Goal: Task Accomplishment & Management: Complete application form

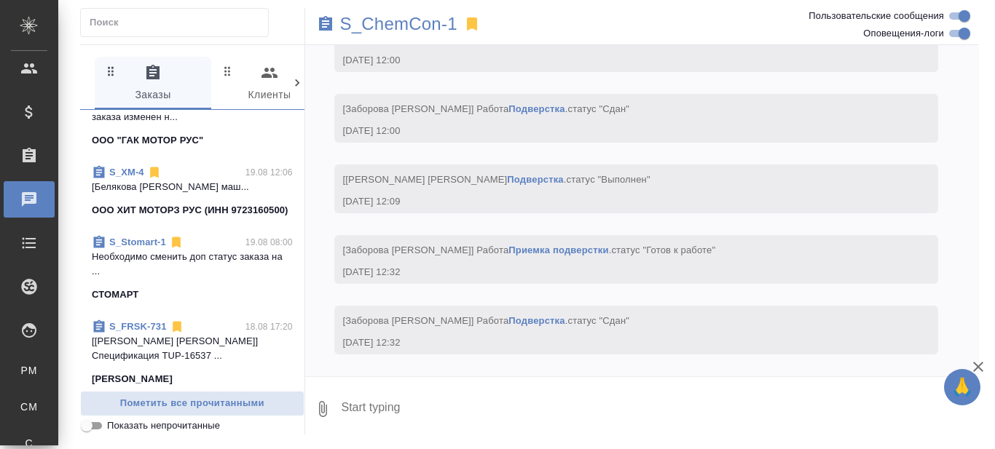
scroll to position [437, 0]
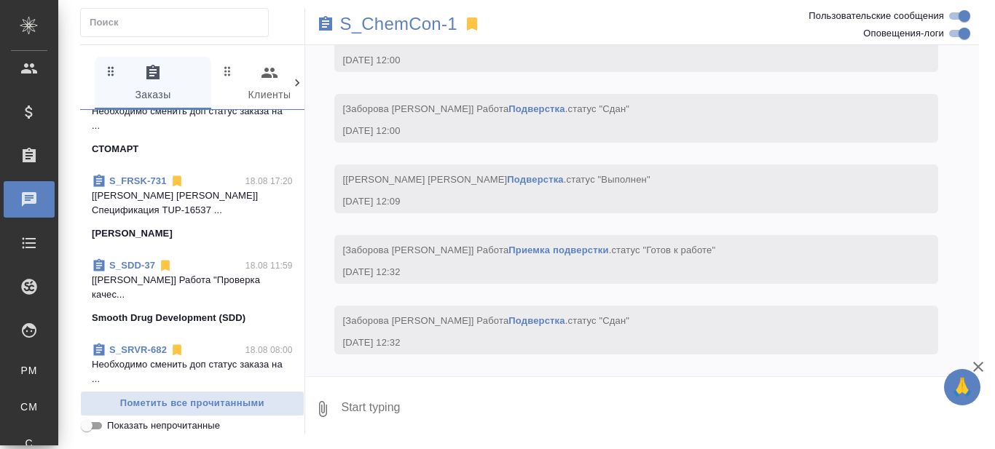
click at [135, 271] on link "S_SDD-37" at bounding box center [132, 265] width 46 height 11
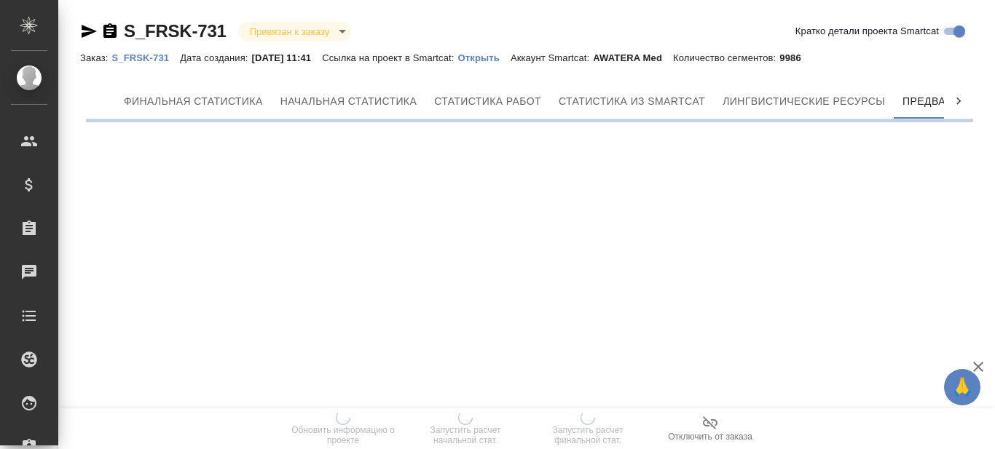
scroll to position [0, 131]
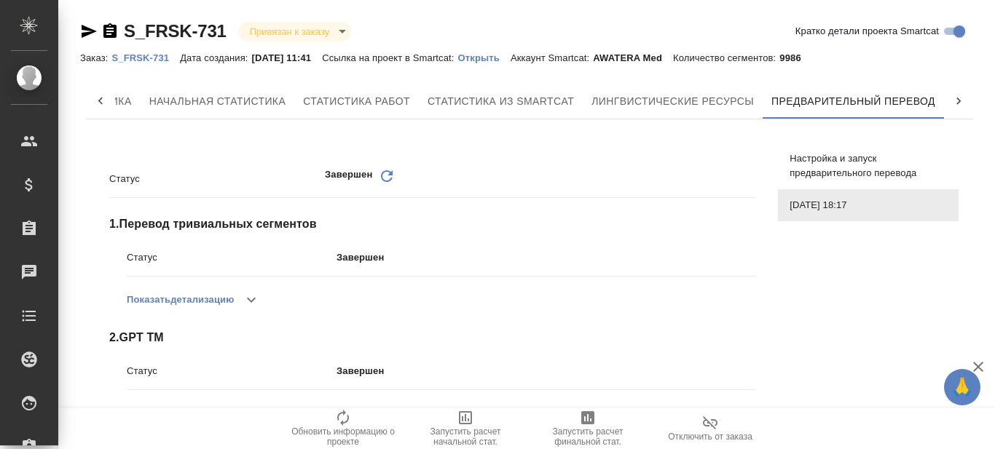
click at [141, 60] on p "S_FRSK-731" at bounding box center [145, 57] width 68 height 11
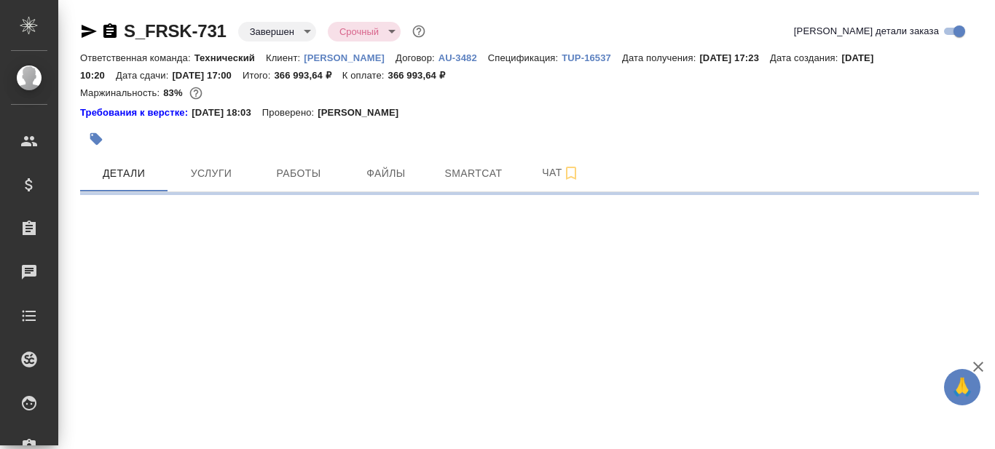
select select "RU"
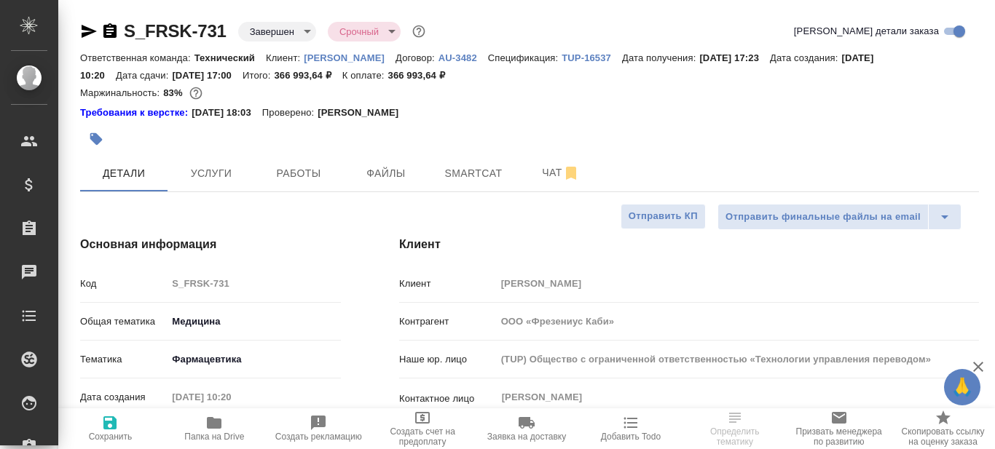
type textarea "x"
type input "Белякова Юлия"
type input "Комаров Роман"
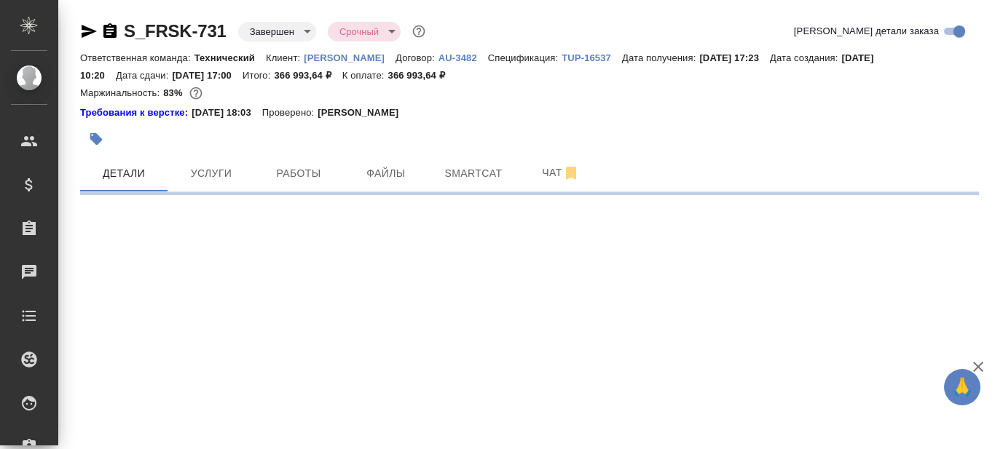
select select "RU"
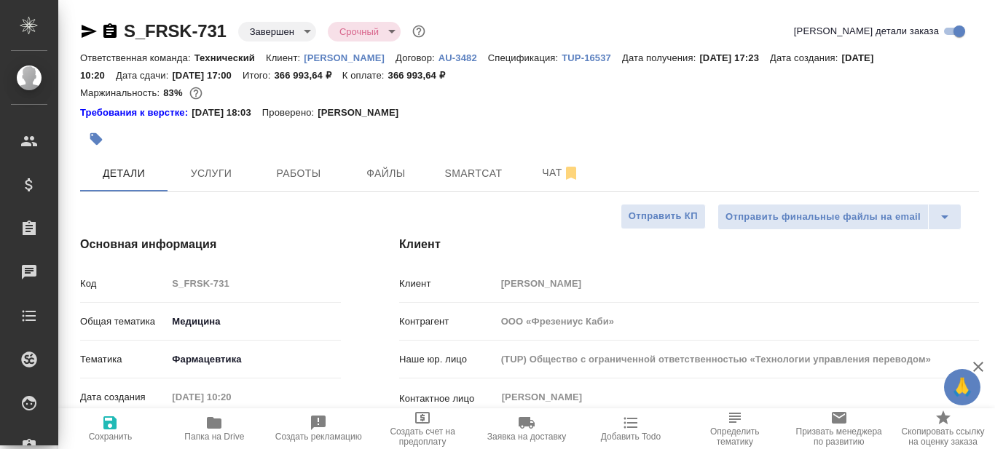
type textarea "x"
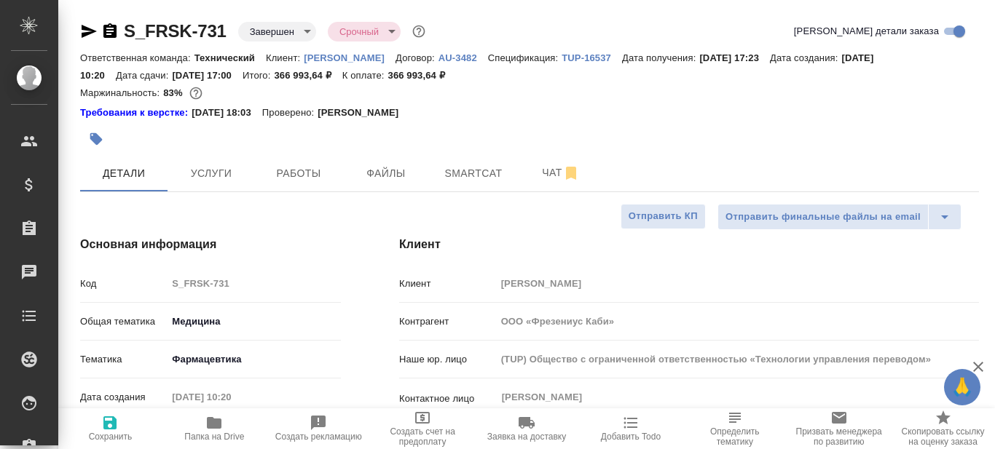
type textarea "x"
click at [465, 166] on span "Smartcat" at bounding box center [474, 174] width 70 height 18
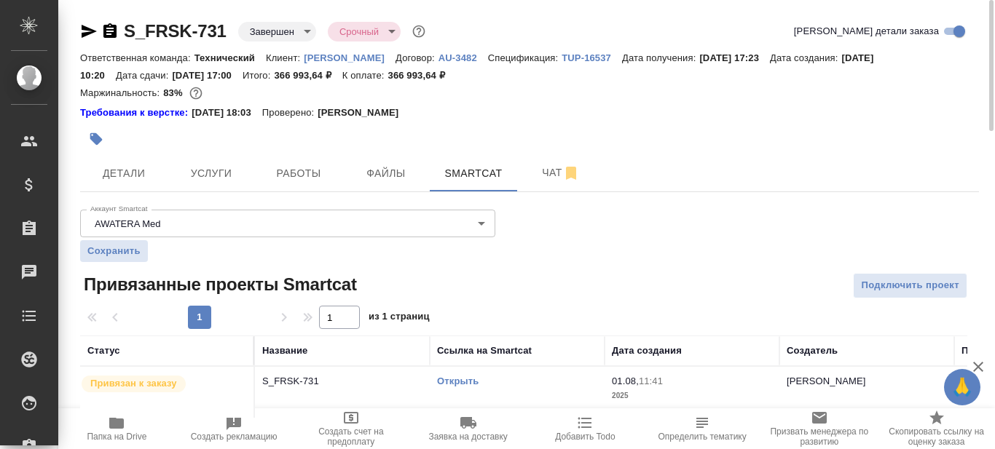
scroll to position [17, 0]
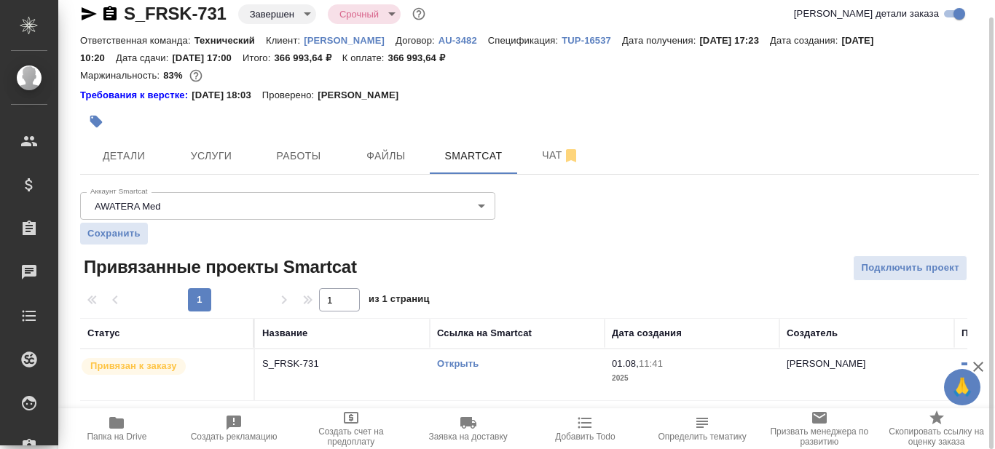
click at [460, 366] on link "Открыть" at bounding box center [458, 363] width 42 height 11
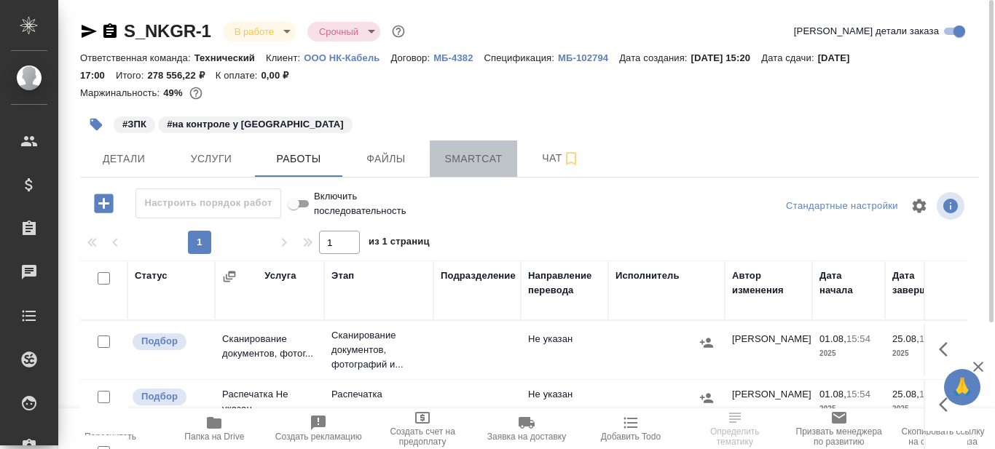
click at [474, 152] on span "Smartcat" at bounding box center [474, 159] width 70 height 18
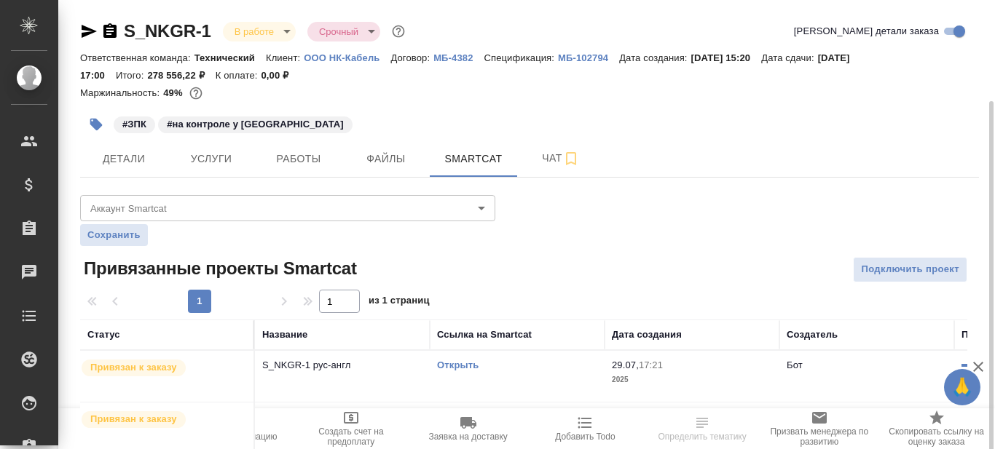
scroll to position [53, 0]
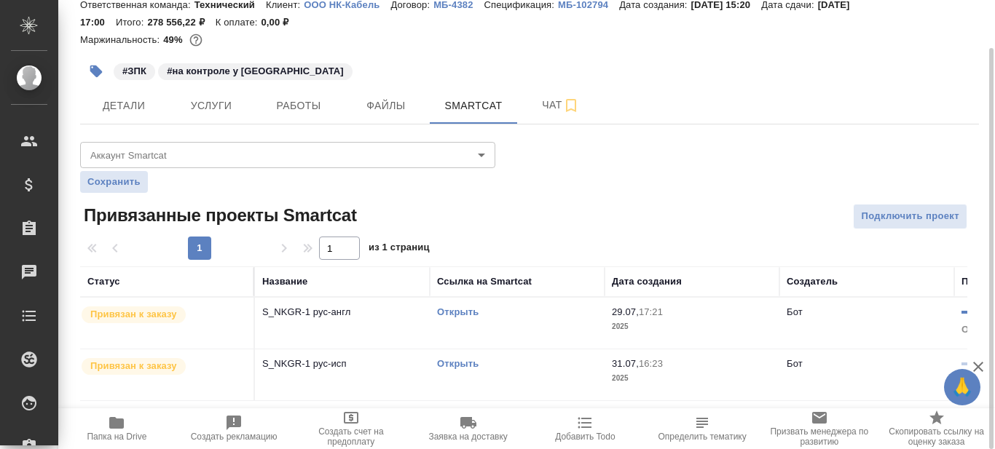
click at [460, 369] on link "Открыть" at bounding box center [458, 363] width 42 height 11
click at [465, 366] on link "Открыть" at bounding box center [458, 363] width 42 height 11
click at [571, 106] on icon "button" at bounding box center [570, 105] width 17 height 17
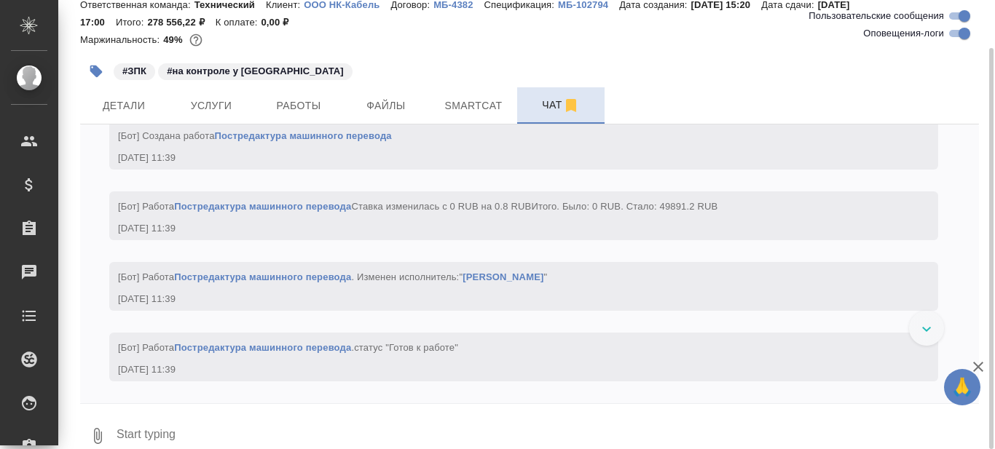
scroll to position [11244, 0]
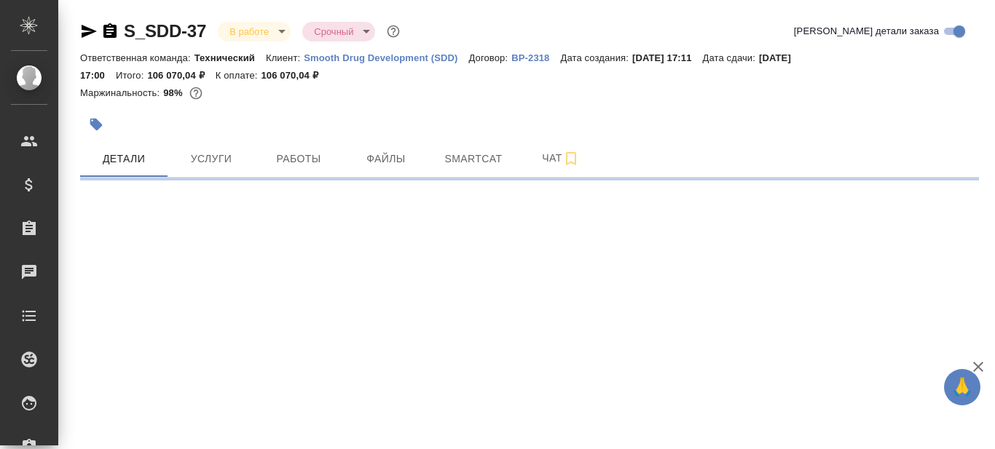
select select "RU"
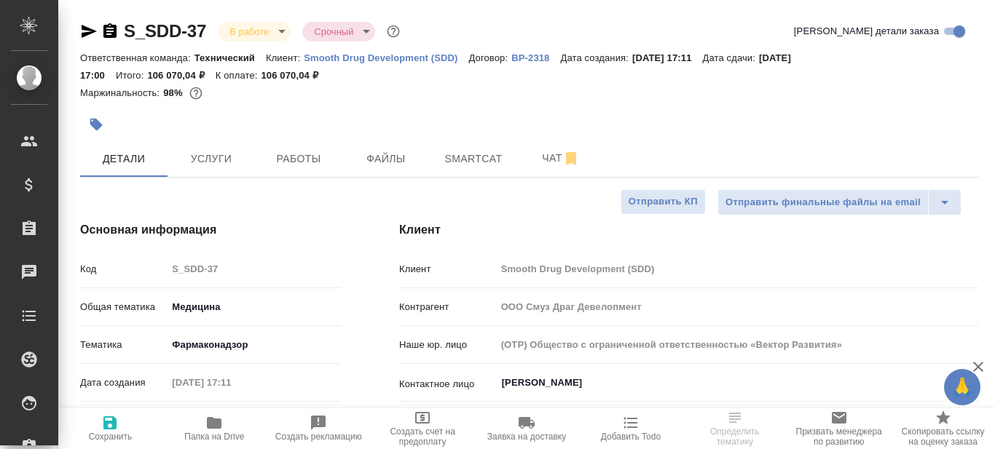
type textarea "x"
click at [229, 345] on body "🙏 .cls-1 fill:#fff; AWATERA Prazdnichnykh [PERSON_NAME] Спецификации Заказы 0 Ч…" at bounding box center [497, 224] width 995 height 449
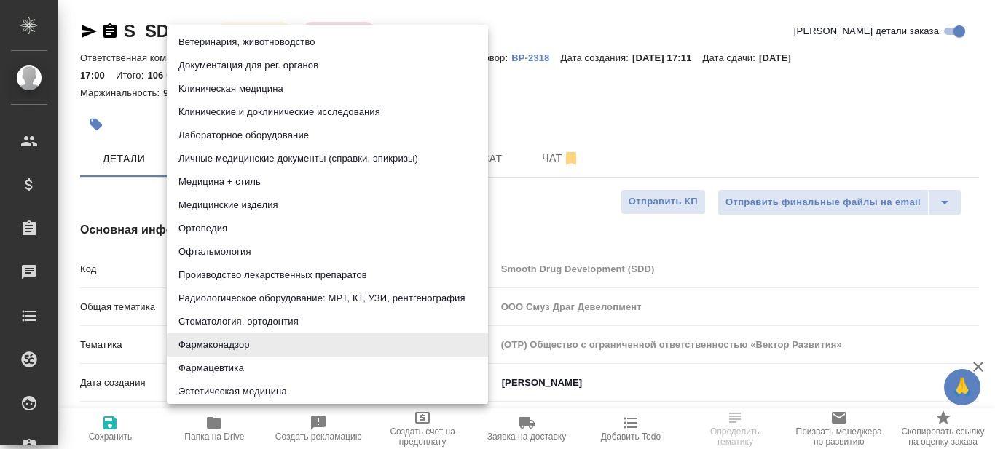
click at [254, 109] on div at bounding box center [380, 125] width 600 height 32
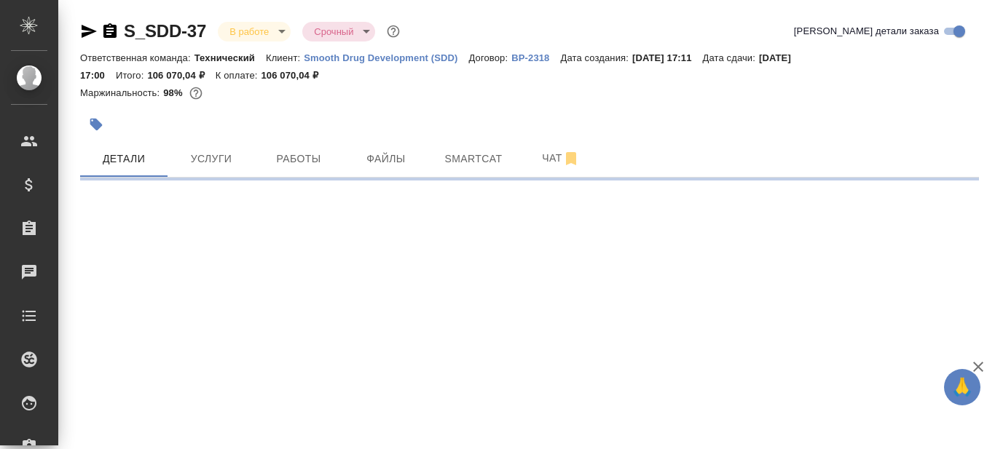
select select "RU"
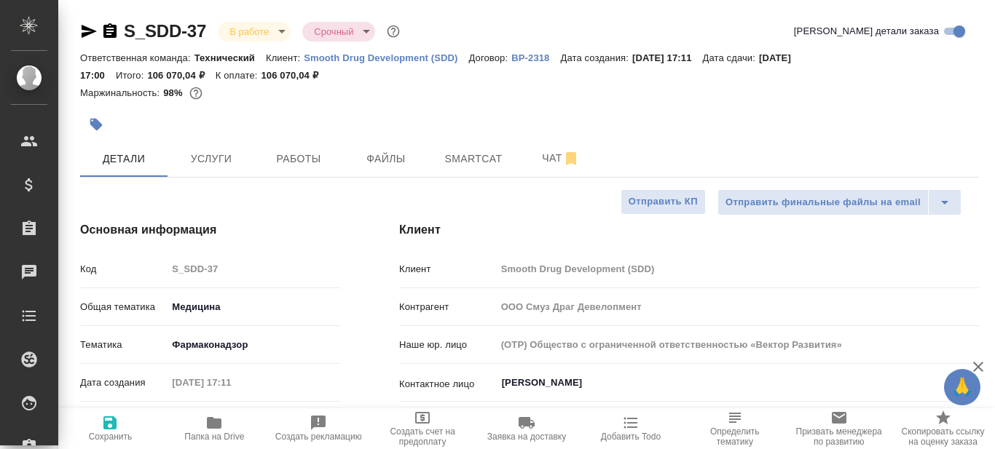
type textarea "x"
click at [208, 345] on body "🙏 .cls-1 fill:#fff; AWATERA Prazdnichnykh [PERSON_NAME] Спецификации Заказы 0 Ч…" at bounding box center [497, 224] width 995 height 449
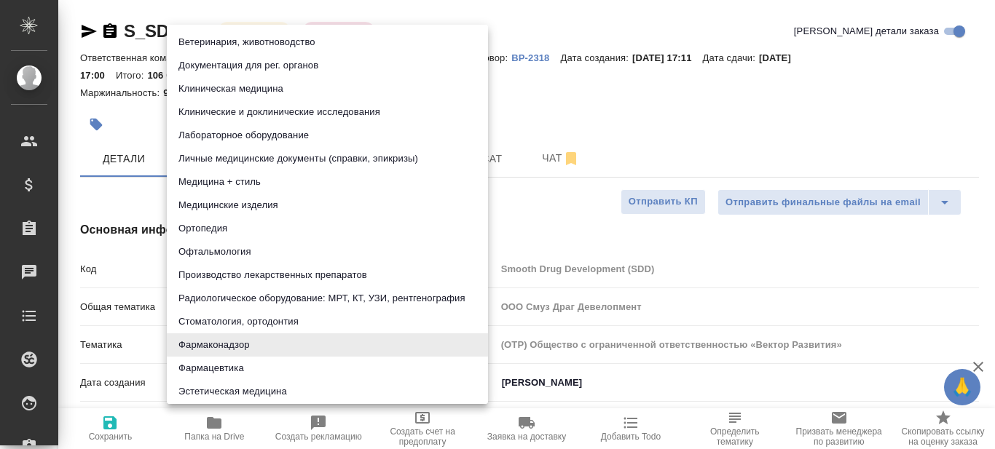
click at [236, 114] on li "Клинические и доклинические исследования" at bounding box center [327, 112] width 321 height 23
type input "5a8b8b956a9677013d343d9e"
type textarea "x"
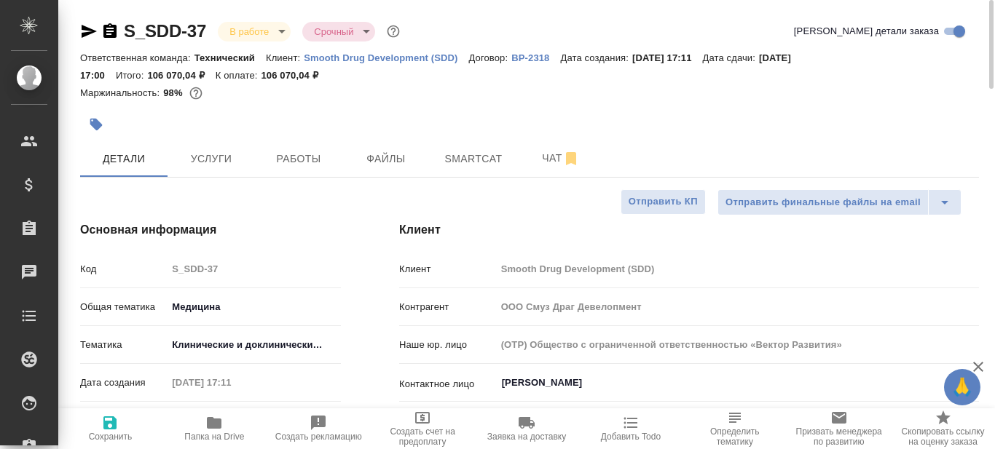
click at [108, 428] on icon "button" at bounding box center [109, 423] width 13 height 13
type textarea "x"
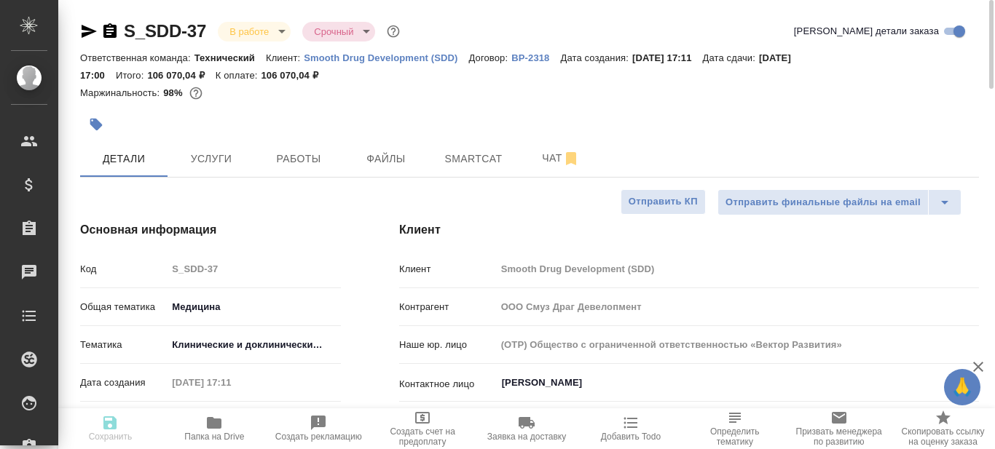
type textarea "x"
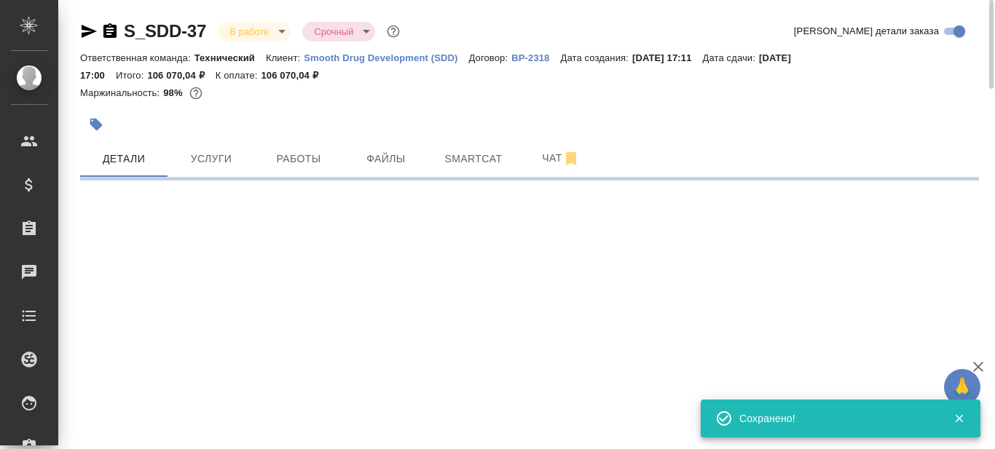
select select "RU"
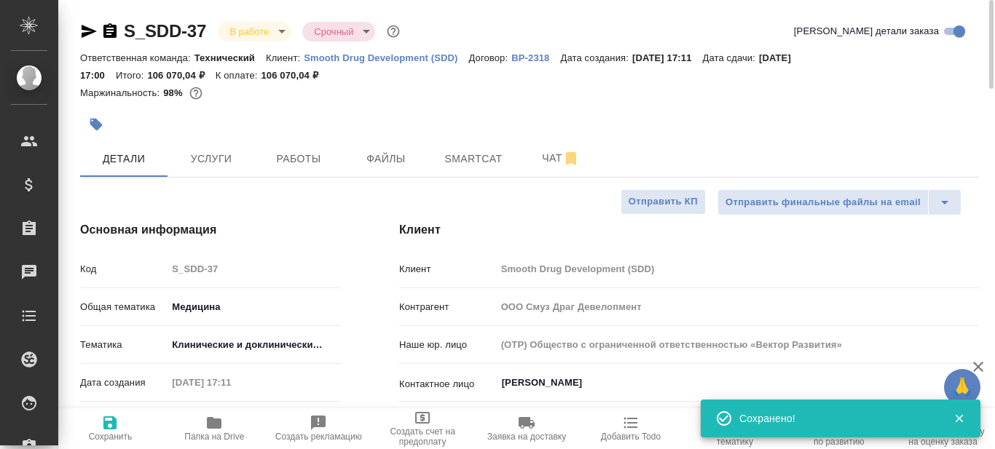
type textarea "x"
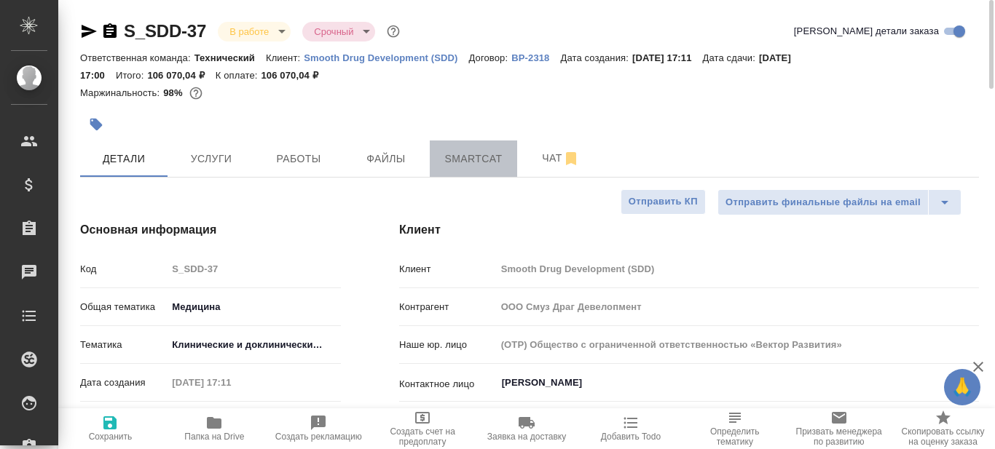
click at [471, 164] on span "Smartcat" at bounding box center [474, 159] width 70 height 18
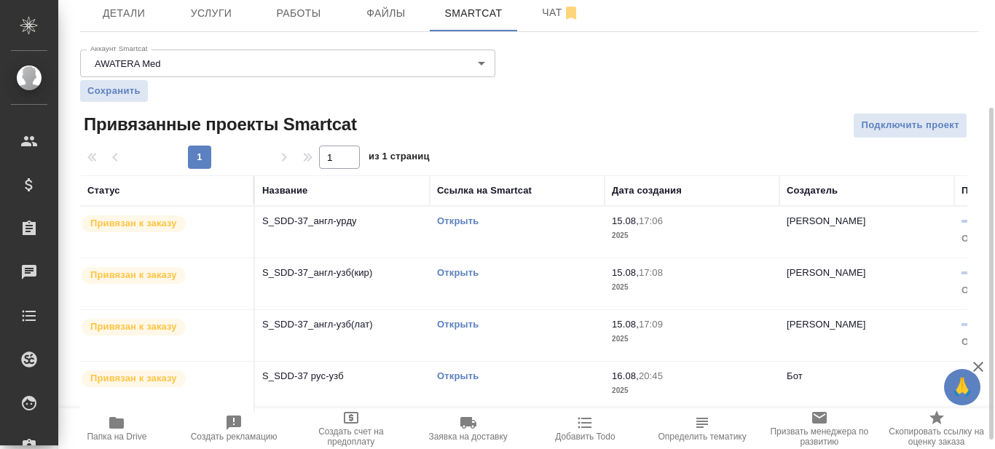
scroll to position [158, 0]
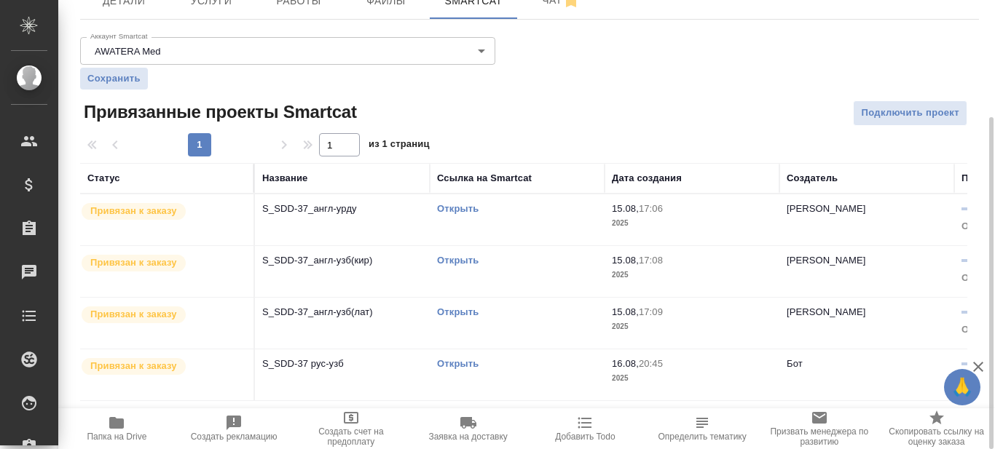
click at [459, 207] on link "Открыть" at bounding box center [458, 208] width 42 height 11
click at [453, 213] on link "Открыть" at bounding box center [458, 208] width 42 height 11
